Goal: Task Accomplishment & Management: Complete application form

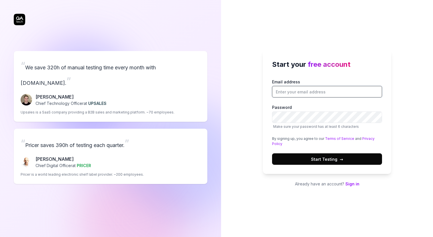
click at [286, 93] on input "Email address" at bounding box center [327, 91] width 110 height 11
type input "[EMAIL_ADDRESS][DOMAIN_NAME]"
click at [322, 160] on span "Start Testing →" at bounding box center [327, 159] width 32 height 6
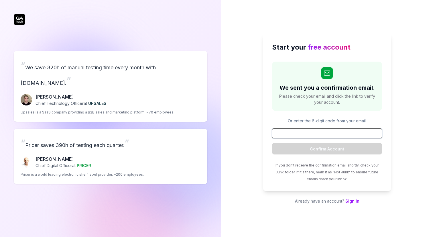
paste input "890478"
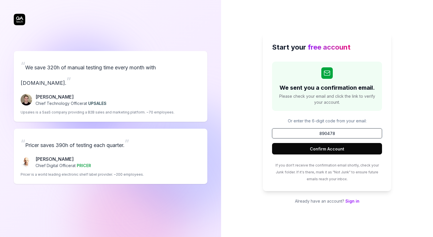
type input "890478"
click at [351, 152] on button "Confirm Account" at bounding box center [327, 148] width 110 height 11
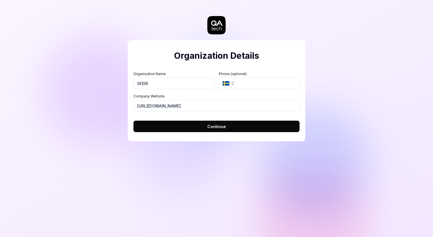
type input "SFEIR"
click at [229, 84] on button "SE" at bounding box center [227, 83] width 17 height 11
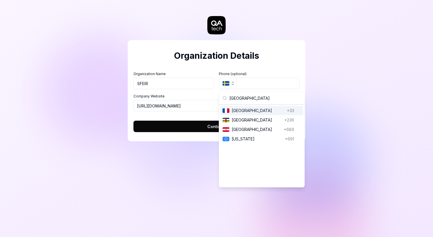
type input "[GEOGRAPHIC_DATA]"
click at [246, 112] on span "[GEOGRAPHIC_DATA]" at bounding box center [258, 110] width 53 height 6
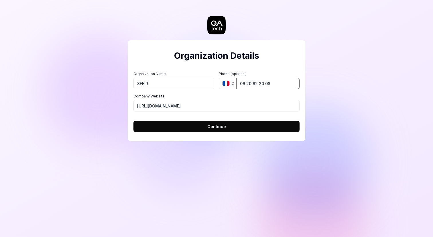
type input "06 20 62 20 08"
click at [208, 125] on span "Continue" at bounding box center [216, 126] width 19 height 6
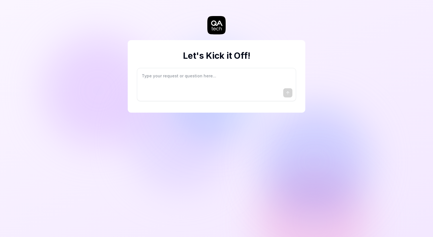
type textarea "*"
type textarea "I"
type textarea "*"
type textarea "I"
type textarea "*"
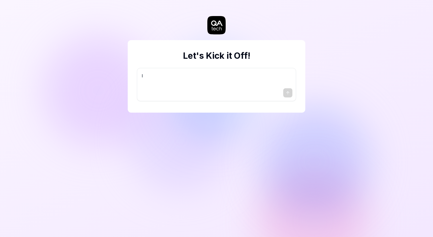
type textarea "I w"
type textarea "*"
type textarea "I wa"
type textarea "*"
type textarea "I wan"
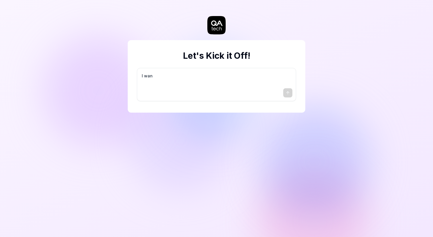
type textarea "*"
type textarea "I want"
type textarea "*"
type textarea "I want"
type textarea "*"
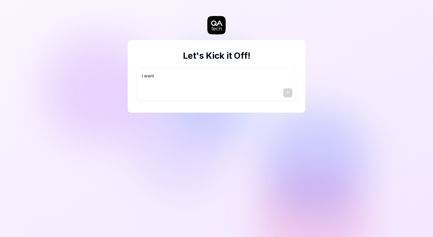
type textarea "I want a"
type textarea "*"
type textarea "I want a"
type textarea "*"
type textarea "I want a g"
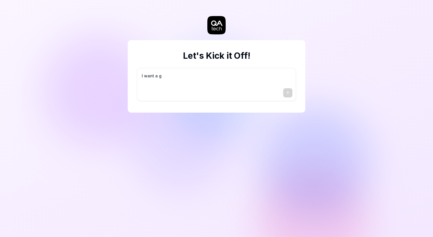
type textarea "*"
type textarea "I want a go"
type textarea "*"
type textarea "I want a goo"
type textarea "*"
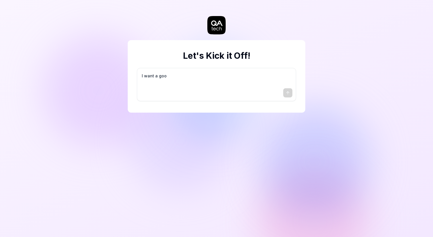
type textarea "I want a good"
type textarea "*"
type textarea "I want a good"
type textarea "*"
type textarea "I want a good t"
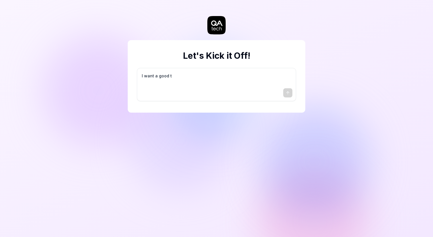
type textarea "*"
type textarea "I want a good te"
type textarea "*"
type textarea "I want a good tes"
type textarea "*"
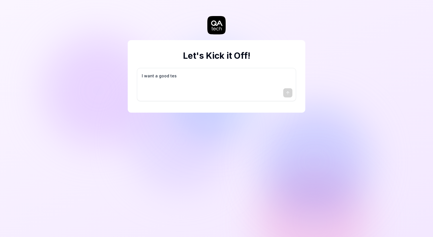
type textarea "I want a good test"
type textarea "*"
type textarea "I want a good test"
type textarea "*"
type textarea "I want a good test s"
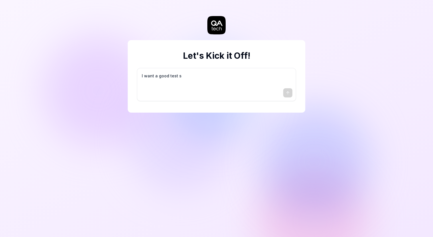
type textarea "*"
type textarea "I want a good test se"
type textarea "*"
type textarea "I want a good test set"
type textarea "*"
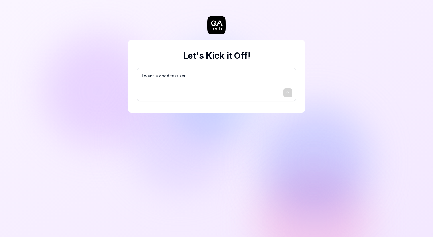
type textarea "I want a good test setu"
type textarea "*"
type textarea "I want a good test setup"
type textarea "*"
type textarea "I want a good test setup"
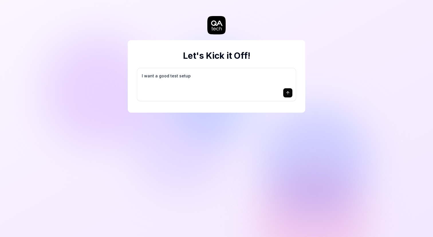
type textarea "*"
type textarea "I want a good test setup f"
type textarea "*"
type textarea "I want a good test setup fo"
type textarea "*"
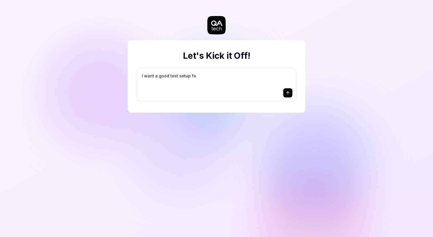
type textarea "I want a good test setup for"
type textarea "*"
type textarea "I want a good test setup for"
type textarea "*"
type textarea "I want a good test setup for m"
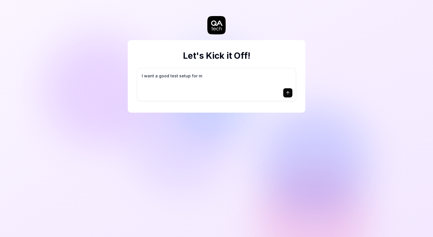
type textarea "*"
type textarea "I want a good test setup for my"
type textarea "*"
type textarea "I want a good test setup for my"
type textarea "*"
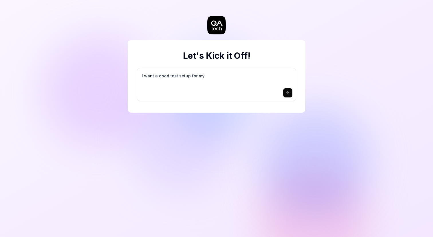
type textarea "I want a good test setup for my s"
type textarea "*"
type textarea "I want a good test setup for my si"
type textarea "*"
type textarea "I want a good test setup for my sit"
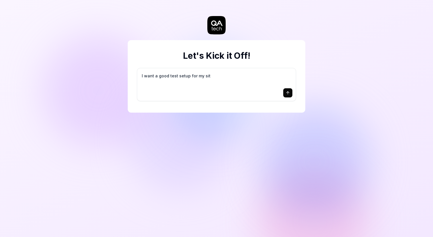
type textarea "*"
type textarea "I want a good test setup for my site"
type textarea "*"
type textarea "I want a good test setup for my site"
type textarea "*"
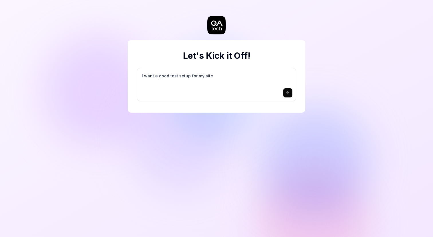
type textarea "I want a good test setup for my site -"
type textarea "*"
type textarea "I want a good test setup for my site -"
type textarea "*"
type textarea "I want a good test setup for my site - h"
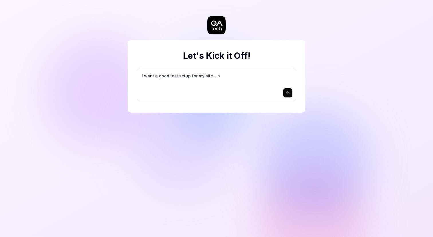
type textarea "*"
type textarea "I want a good test setup for my site - he"
type textarea "*"
type textarea "I want a good test setup for my site - hel"
type textarea "*"
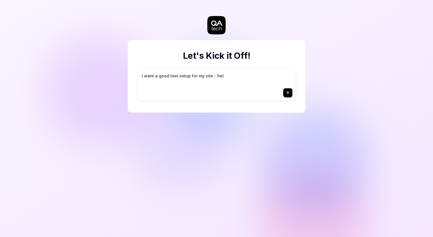
type textarea "I want a good test setup for my site - help"
type textarea "*"
type textarea "I want a good test setup for my site - help"
type textarea "*"
type textarea "I want a good test setup for my site - help m"
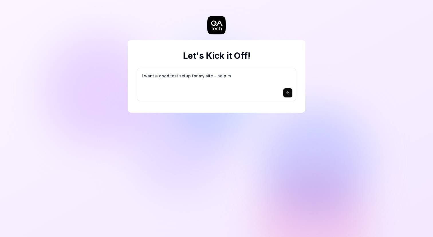
type textarea "*"
type textarea "I want a good test setup for my site - help me"
type textarea "*"
type textarea "I want a good test setup for my site - help me"
type textarea "*"
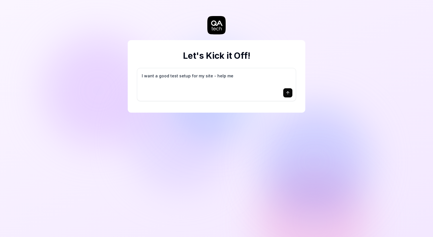
type textarea "I want a good test setup for my site - help me c"
type textarea "*"
type textarea "I want a good test setup for my site - help me cr"
type textarea "*"
type textarea "I want a good test setup for my site - help me cre"
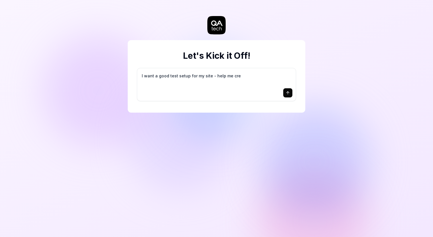
type textarea "*"
type textarea "I want a good test setup for my site - help me crea"
type textarea "*"
type textarea "I want a good test setup for my site - help me creat"
type textarea "*"
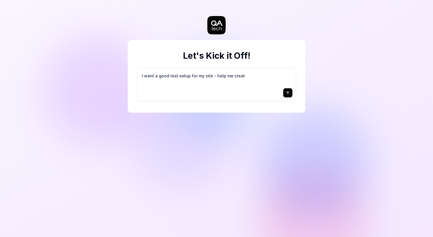
type textarea "I want a good test setup for my site - help me create"
type textarea "*"
type textarea "I want a good test setup for my site - help me create"
type textarea "*"
type textarea "I want a good test setup for my site - help me create t"
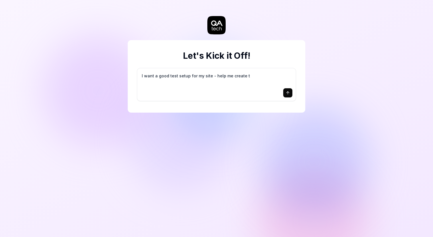
type textarea "*"
type textarea "I want a good test setup for my site - help me create th"
type textarea "*"
type textarea "I want a good test setup for my site - help me create the"
type textarea "*"
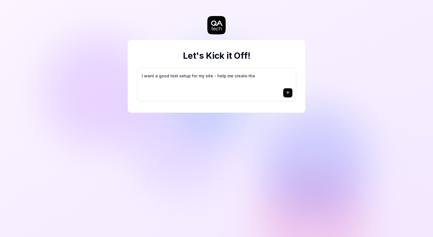
type textarea "I want a good test setup for my site - help me create the"
type textarea "*"
type textarea "I want a good test setup for my site - help me create the f"
type textarea "*"
type textarea "I want a good test setup for my site - help me create the fi"
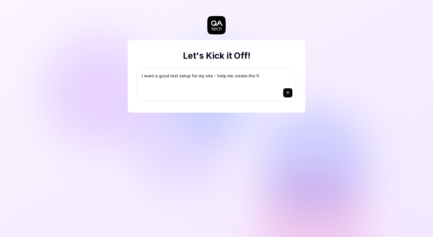
type textarea "*"
type textarea "I want a good test setup for my site - help me create the fir"
type textarea "*"
type textarea "I want a good test setup for my site - help me create the firs"
type textarea "*"
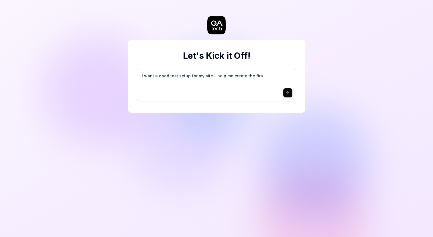
type textarea "I want a good test setup for my site - help me create the first"
type textarea "*"
type textarea "I want a good test setup for my site - help me create the first"
type textarea "*"
type textarea "I want a good test setup for my site - help me create the first 3"
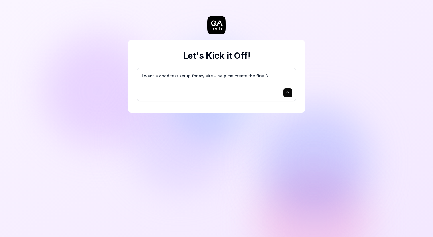
type textarea "*"
type textarea "I want a good test setup for my site - help me create the first 3-"
type textarea "*"
type textarea "I want a good test setup for my site - help me create the first 3-5"
type textarea "*"
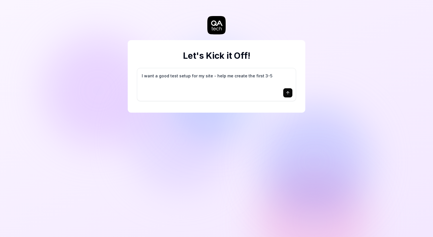
type textarea "I want a good test setup for my site - help me create the first 3-5"
type textarea "*"
type textarea "I want a good test setup for my site - help me create the first 3-5 t"
type textarea "*"
type textarea "I want a good test setup for my site - help me create the first 3-5 te"
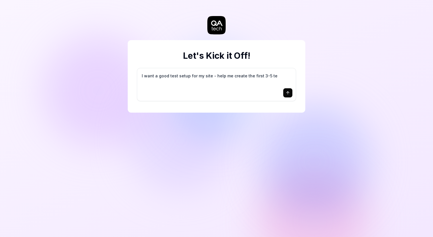
type textarea "*"
type textarea "I want a good test setup for my site - help me create the first 3-5 tes"
type textarea "*"
type textarea "I want a good test setup for my site - help me create the first 3-5 test"
type textarea "*"
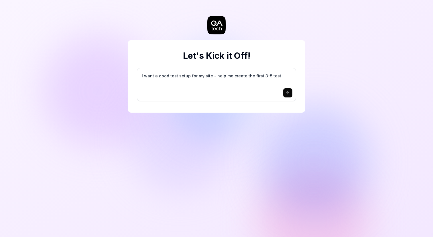
type textarea "I want a good test setup for my site - help me create the first 3-5 test"
type textarea "*"
type textarea "I want a good test setup for my site - help me create the first 3-5 test c"
type textarea "*"
type textarea "I want a good test setup for my site - help me create the first 3-5 test ca"
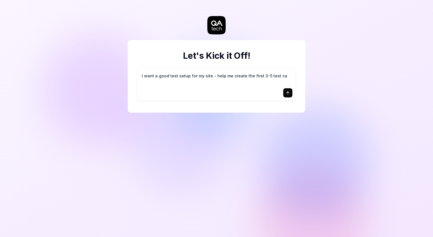
type textarea "*"
type textarea "I want a good test setup for my site - help me create the first 3-5 test cas"
type textarea "*"
type textarea "I want a good test setup for my site - help me create the first 3-5 test case"
type textarea "*"
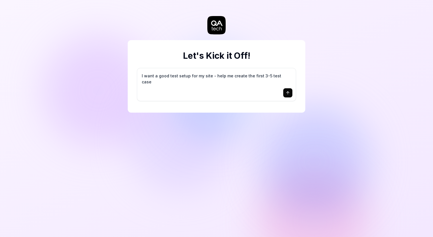
type textarea "I want a good test setup for my site - help me create the first 3-5 test cases"
click at [276, 76] on textarea "I want a good test setup for my site - help me create the first 3-5 test cases" at bounding box center [217, 79] width 152 height 14
click at [287, 92] on icon "submit" at bounding box center [288, 93] width 5 height 5
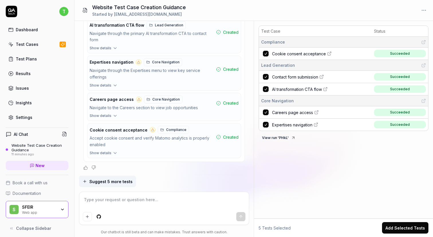
scroll to position [383, 0]
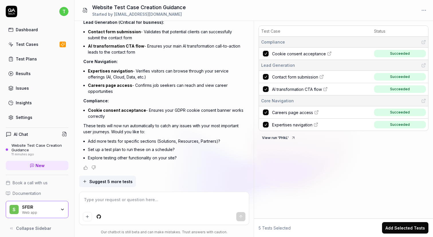
click at [306, 76] on span "Contact form submission" at bounding box center [295, 77] width 46 height 6
type textarea "*"
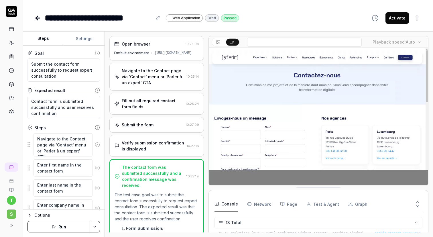
click at [160, 148] on div "Verify submission confirmation is displayed" at bounding box center [153, 146] width 62 height 12
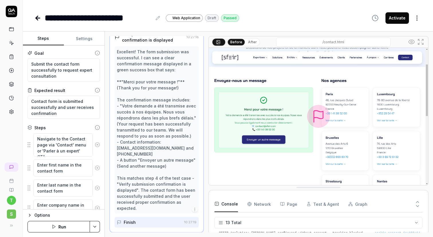
scroll to position [109, 0]
type textarea "*"
